Goal: Transaction & Acquisition: Purchase product/service

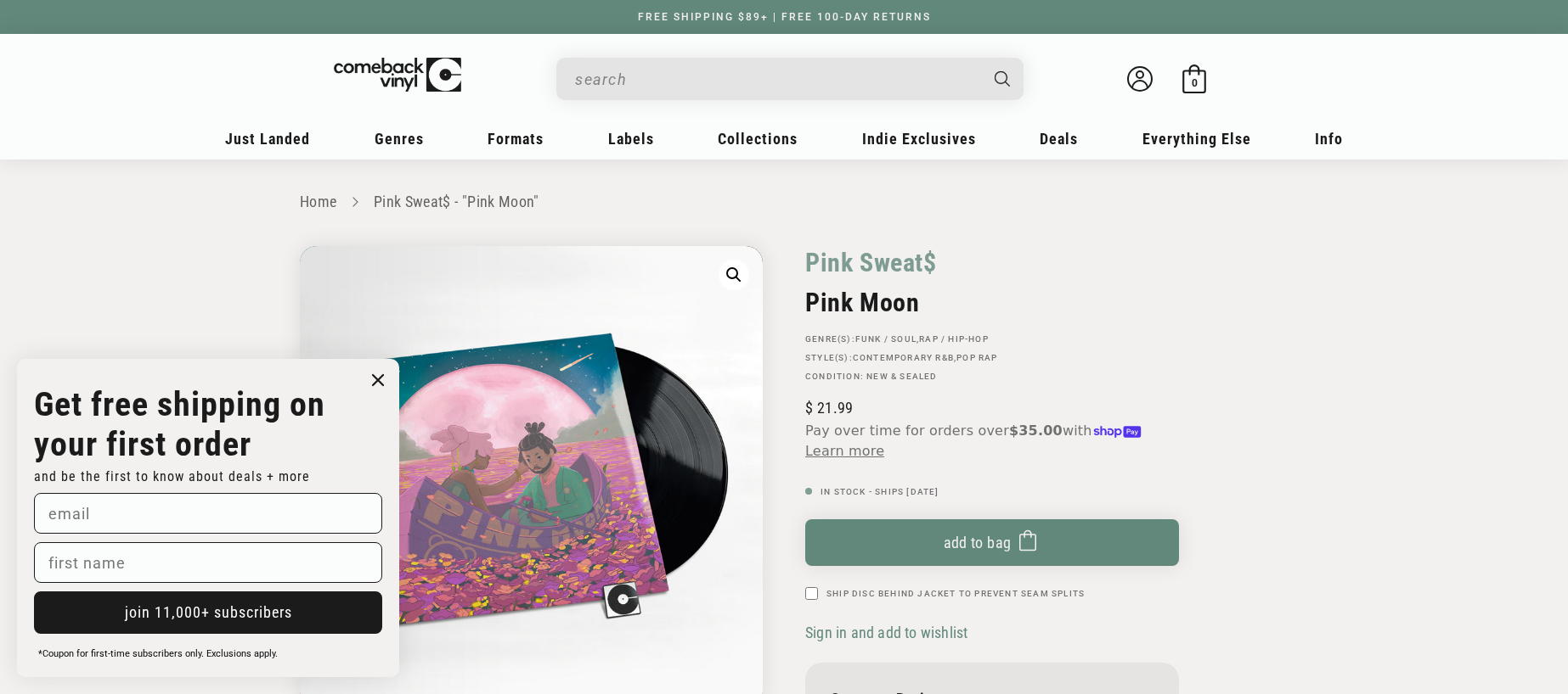
click at [374, 380] on circle "Close dialog" at bounding box center [379, 381] width 25 height 25
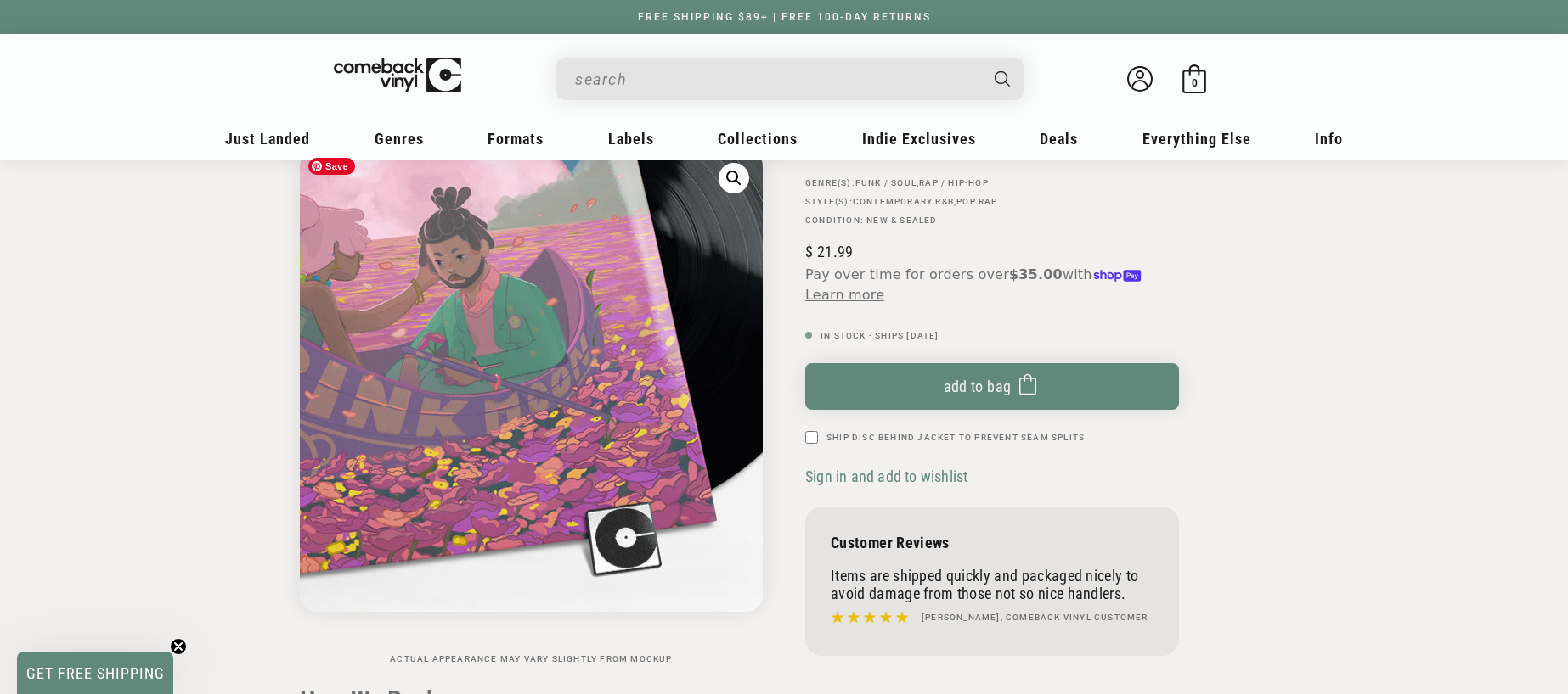
scroll to position [55, 0]
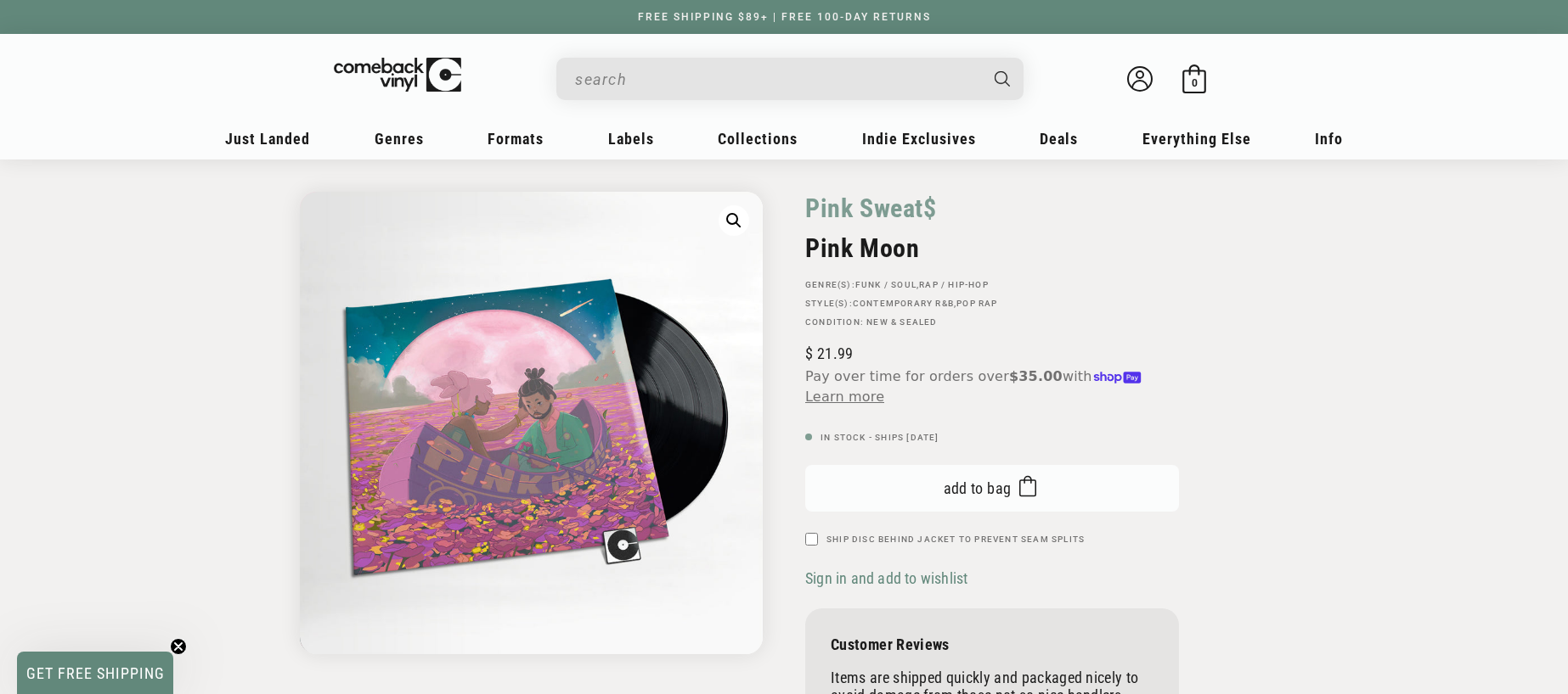
click at [947, 485] on span "Add to bag" at bounding box center [977, 489] width 68 height 18
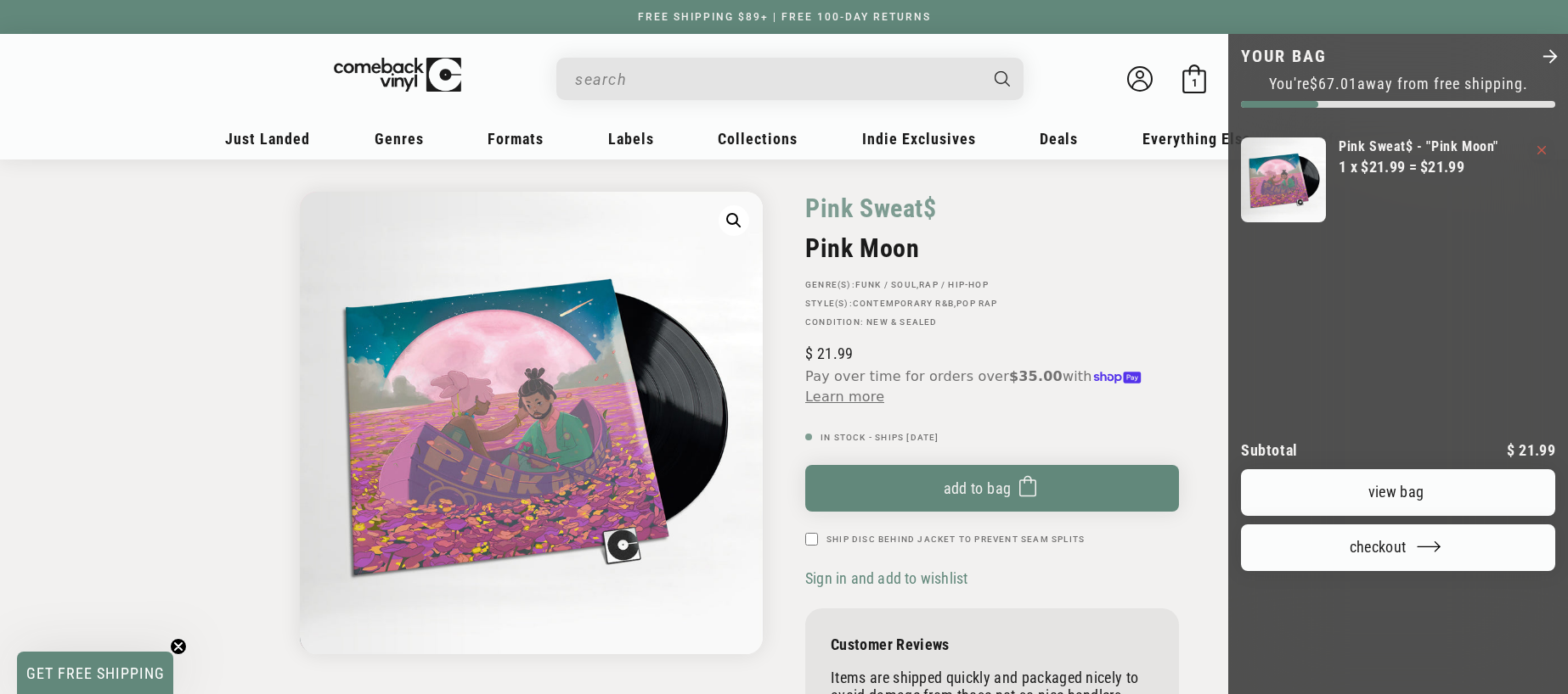
click at [813, 548] on div at bounding box center [784, 347] width 1568 height 694
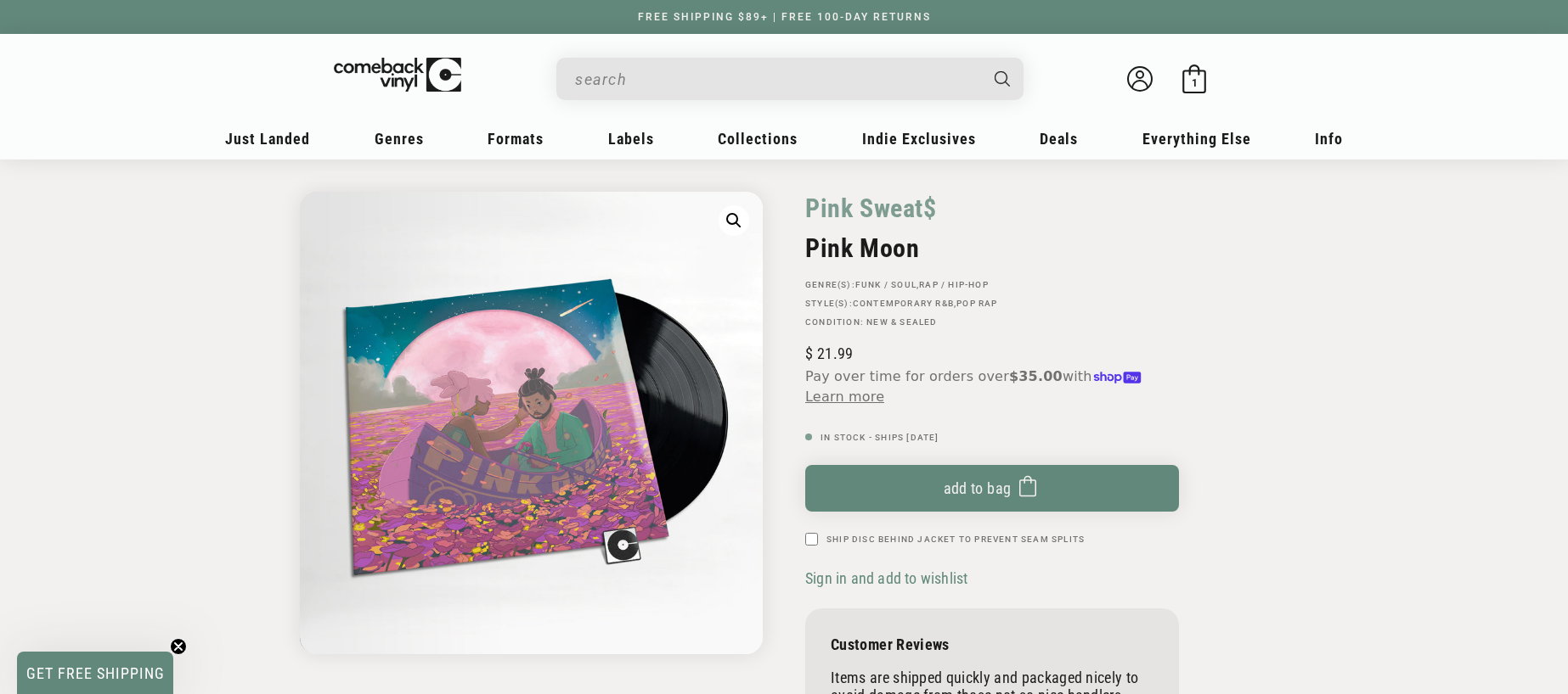
click at [807, 541] on input "Ship Disc Behind Jacket To Prevent Seam Splits" at bounding box center [811, 539] width 12 height 12
checkbox input "true"
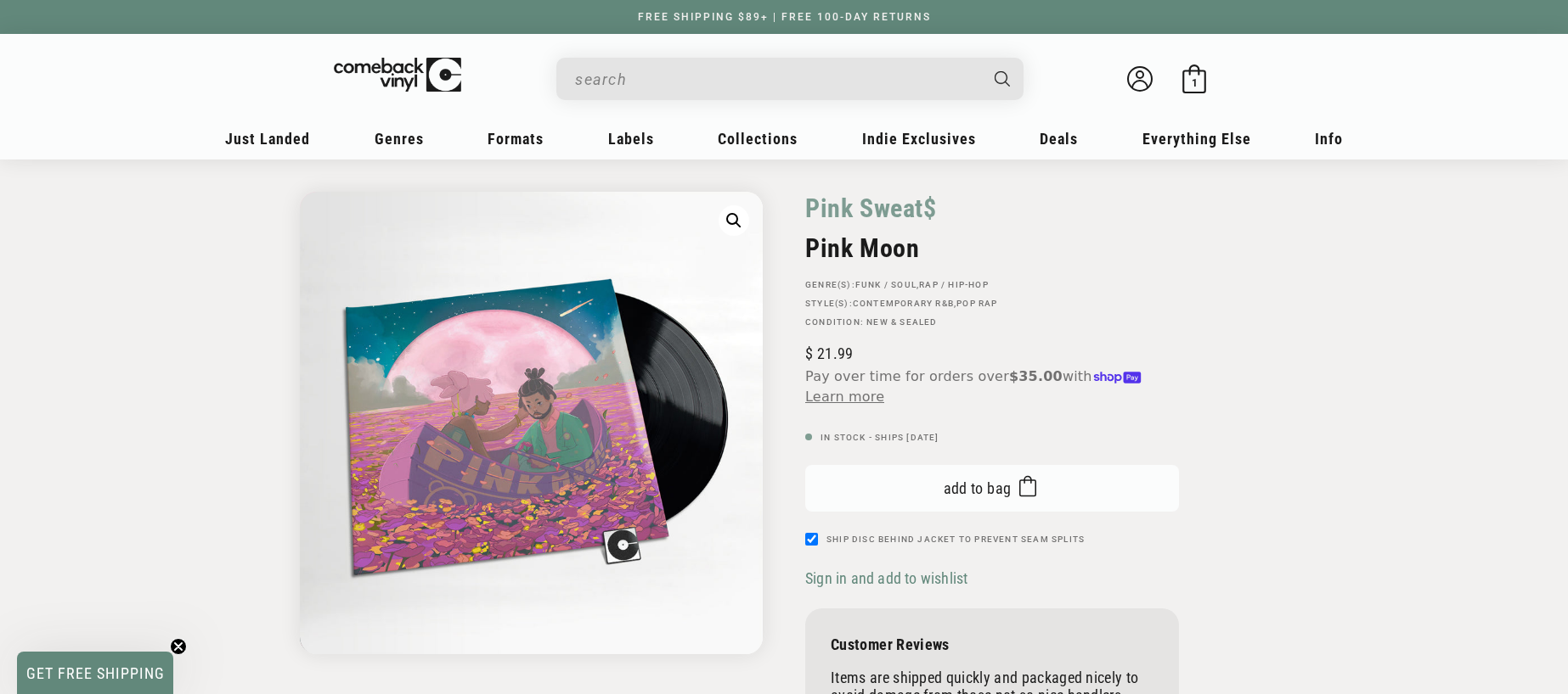
click at [930, 495] on button "Add to bag Added to bag" at bounding box center [991, 488] width 373 height 47
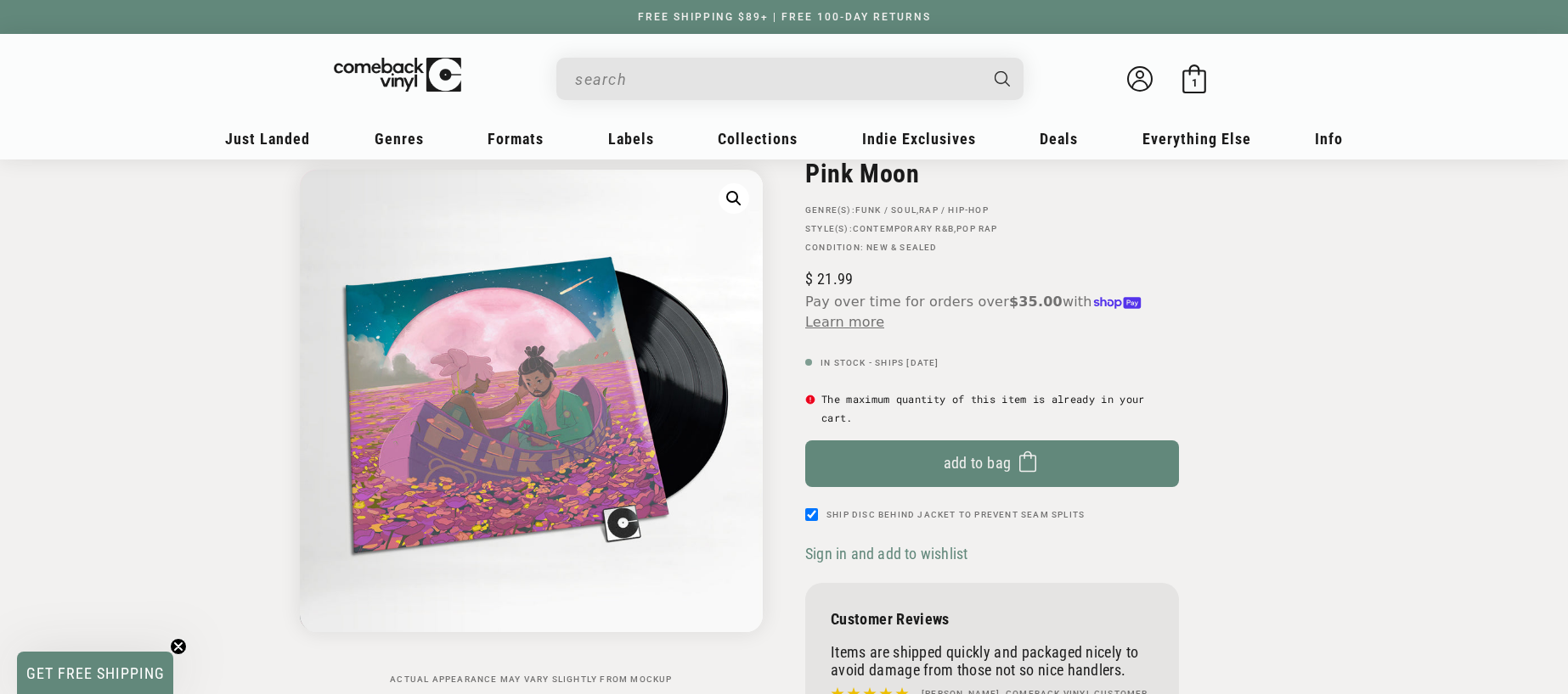
scroll to position [228, 0]
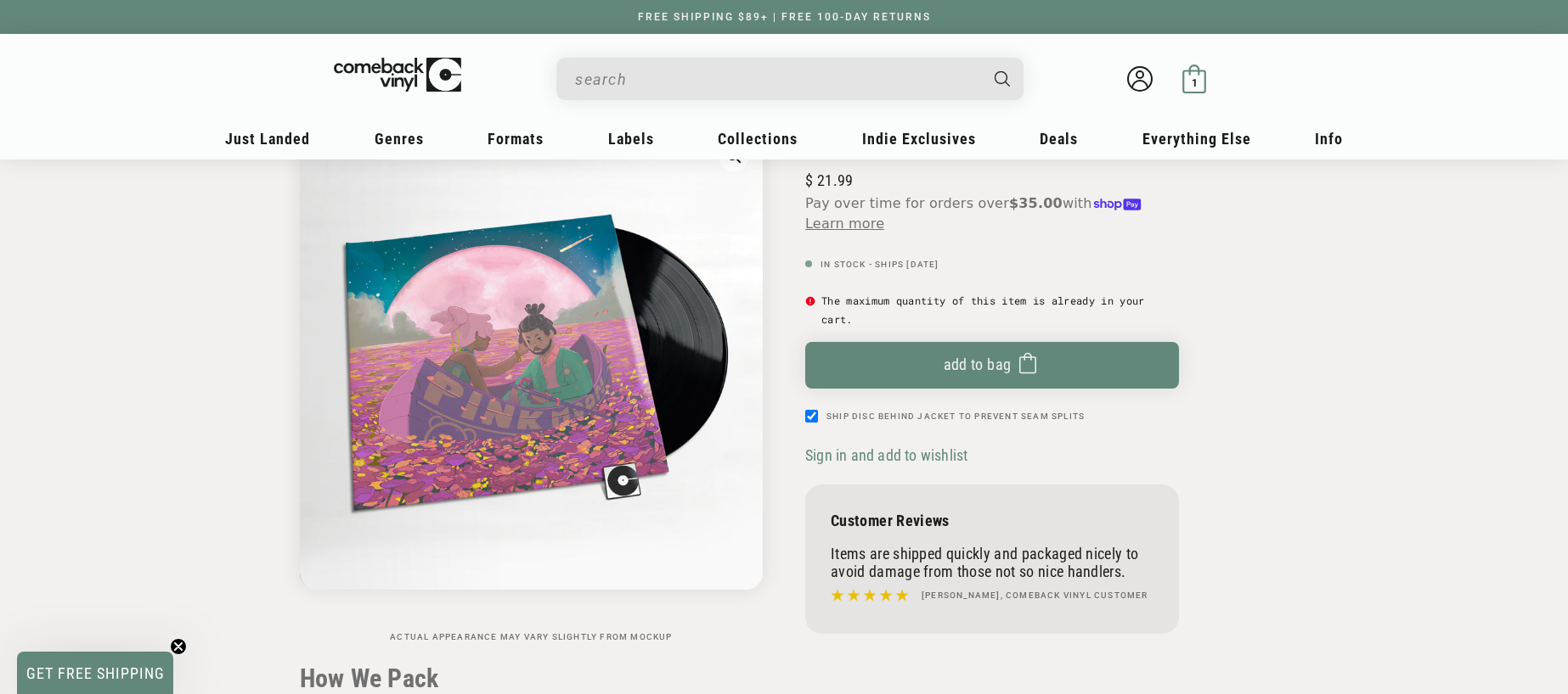
click at [1198, 78] on div "1 1 item" at bounding box center [1194, 83] width 12 height 12
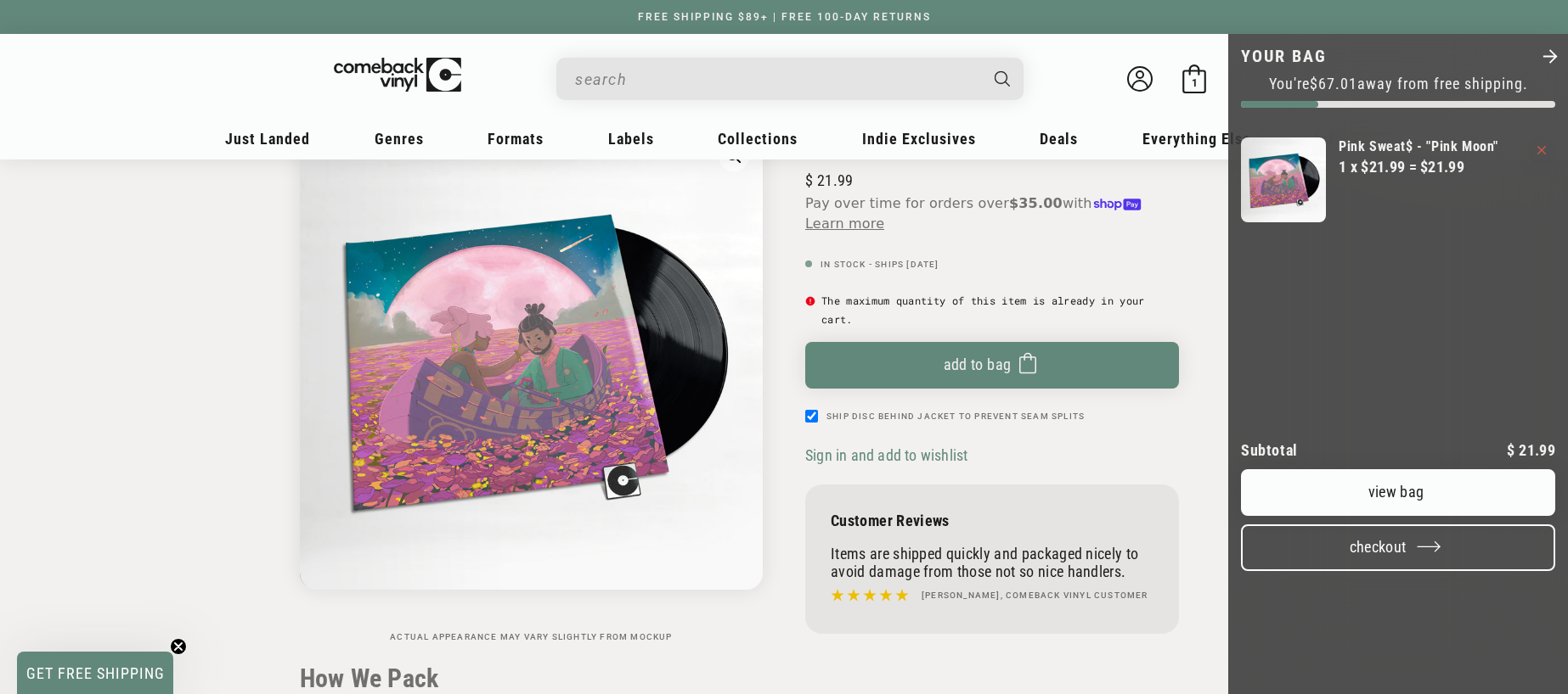
click at [1369, 571] on button "Checkout" at bounding box center [1398, 548] width 314 height 47
